Goal: Navigation & Orientation: Find specific page/section

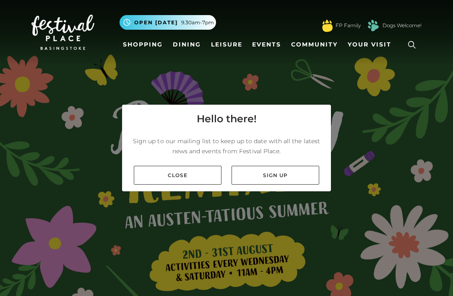
click at [202, 185] on link "Close" at bounding box center [178, 175] width 88 height 19
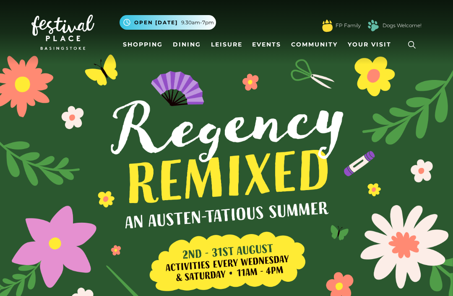
click at [153, 49] on link "Shopping" at bounding box center [142, 45] width 47 height 16
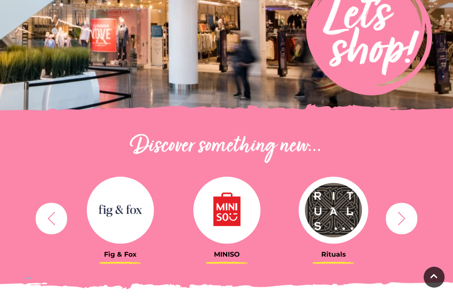
scroll to position [180, 0]
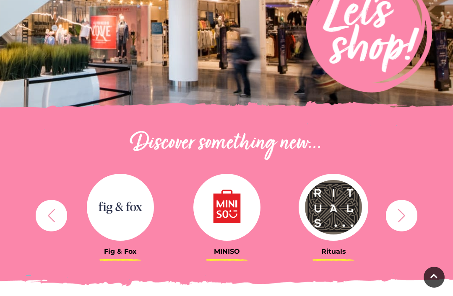
click at [57, 209] on icon "button" at bounding box center [52, 216] width 16 height 16
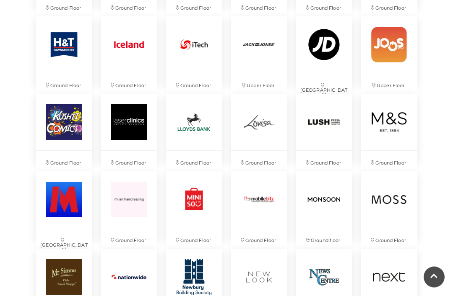
scroll to position [1177, 0]
click at [393, 272] on img at bounding box center [388, 277] width 57 height 57
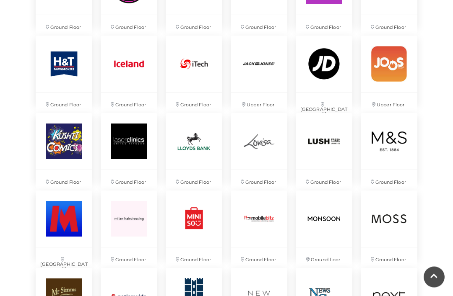
scroll to position [1159, 0]
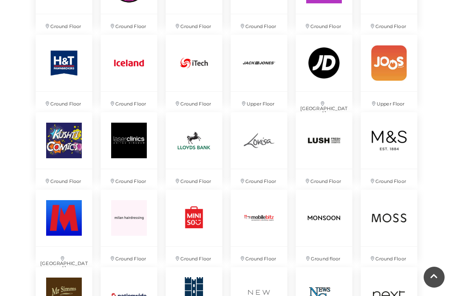
click at [400, 145] on img at bounding box center [388, 140] width 57 height 57
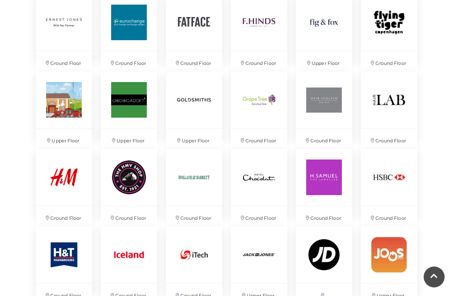
scroll to position [967, 0]
click at [66, 181] on img at bounding box center [64, 177] width 57 height 57
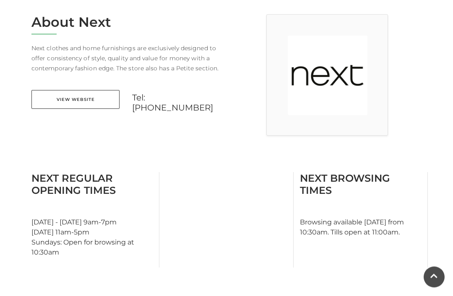
scroll to position [229, 0]
click at [106, 98] on link "View Website" at bounding box center [75, 99] width 88 height 19
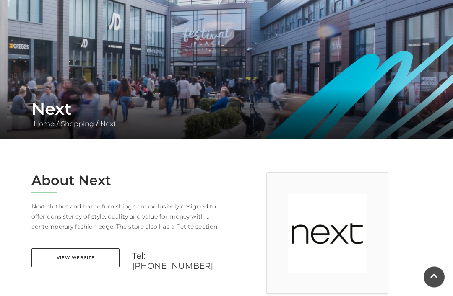
scroll to position [0, 0]
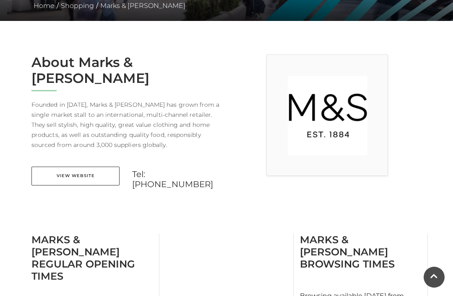
scroll to position [190, 0]
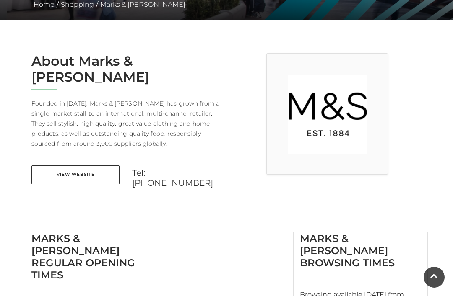
click at [97, 166] on link "View Website" at bounding box center [75, 175] width 88 height 19
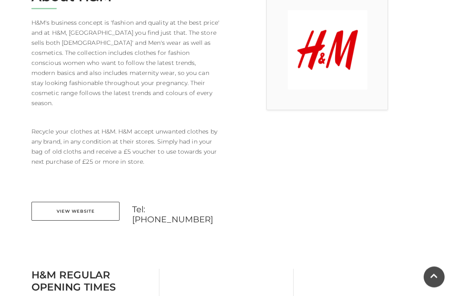
scroll to position [254, 0]
click at [103, 202] on link "View Website" at bounding box center [75, 211] width 88 height 19
